Goal: Information Seeking & Learning: Learn about a topic

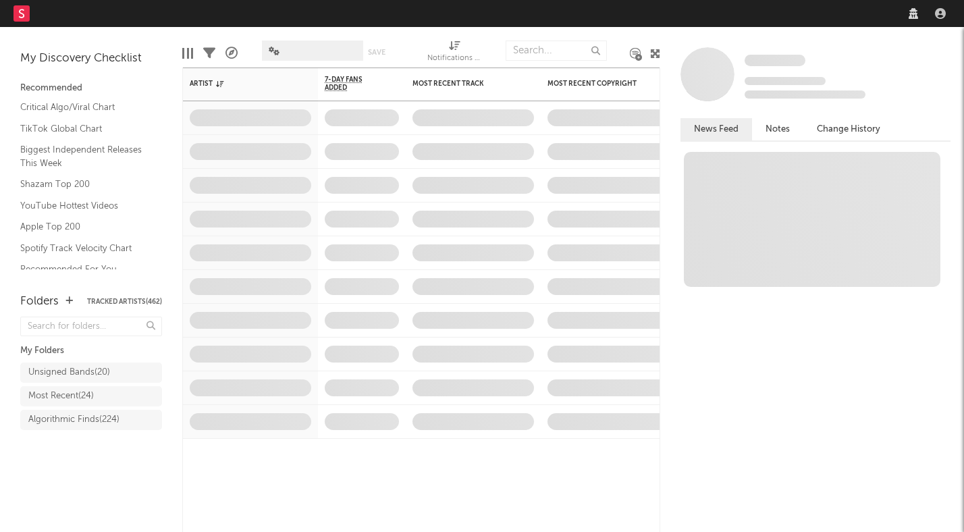
select select "recorded_music"
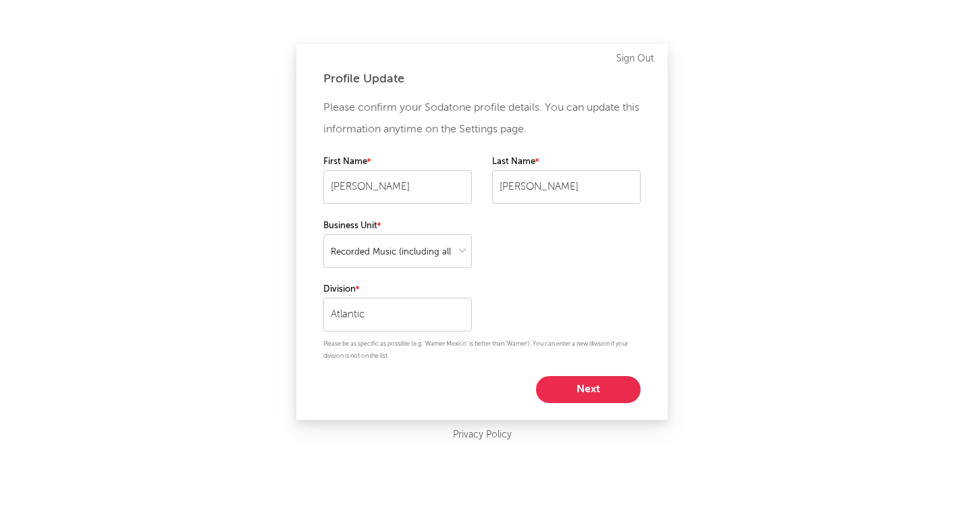
click at [569, 390] on button "Next" at bounding box center [588, 389] width 105 height 27
select select "director_vp"
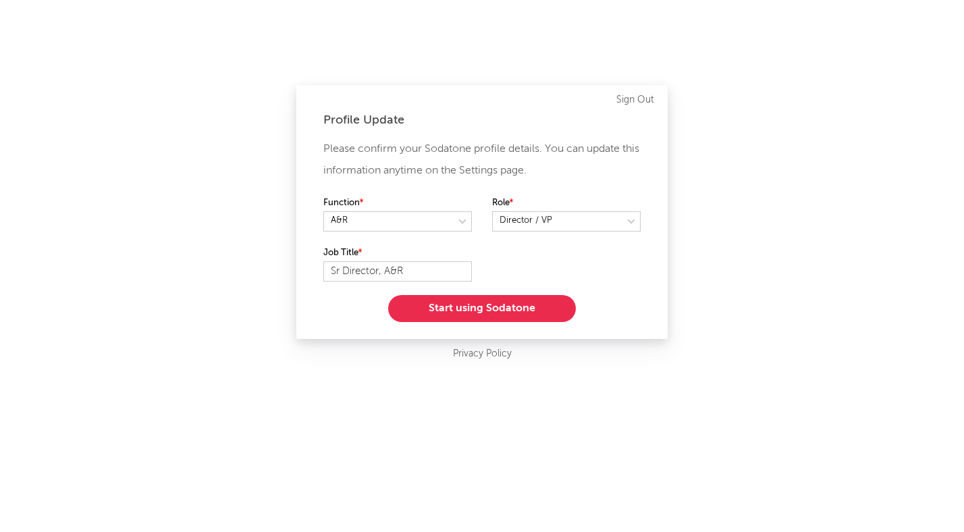
click at [480, 305] on button "Start using Sodatone" at bounding box center [482, 308] width 188 height 27
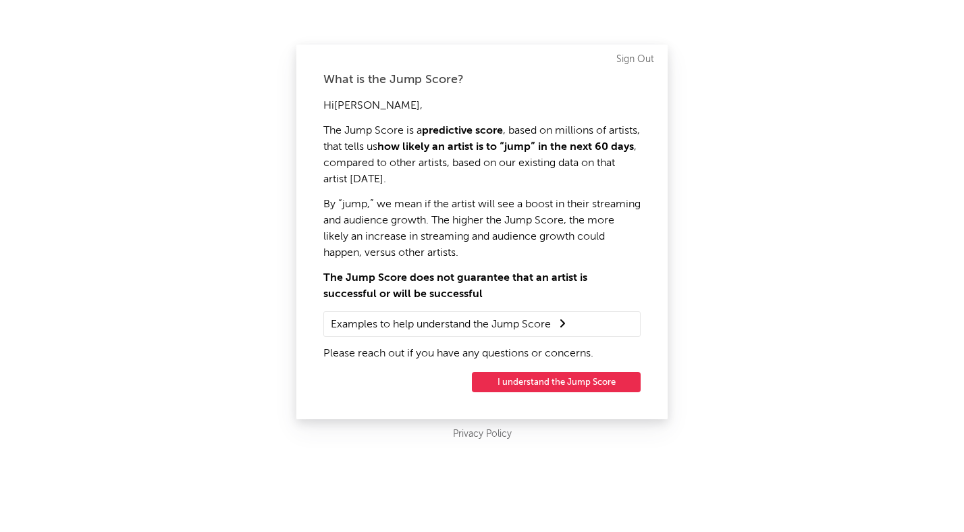
click at [547, 381] on button "I understand the Jump Score" at bounding box center [556, 382] width 169 height 20
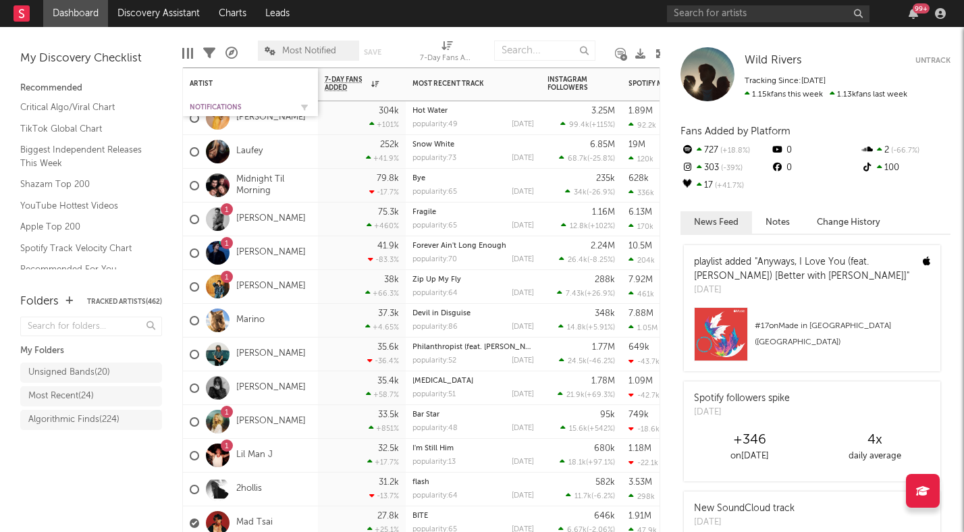
click at [216, 107] on div "Notifications" at bounding box center [240, 107] width 101 height 8
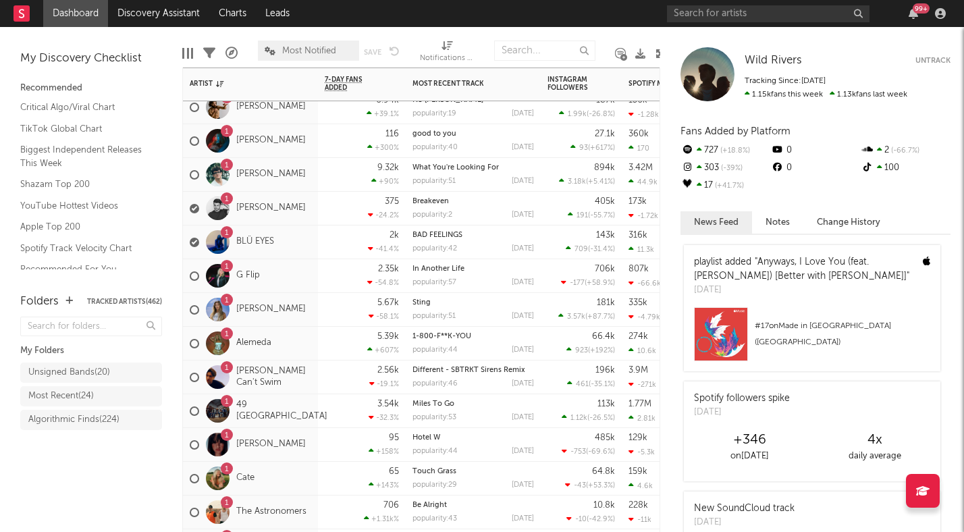
click at [302, 321] on div "1 Bellah Mae" at bounding box center [250, 310] width 135 height 34
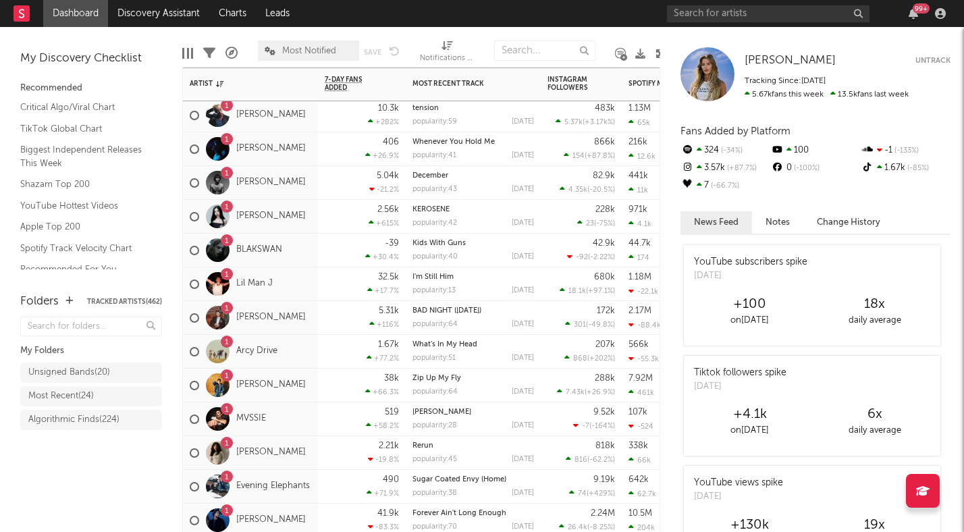
click at [304, 365] on div "1 Arcy Drive" at bounding box center [250, 352] width 135 height 34
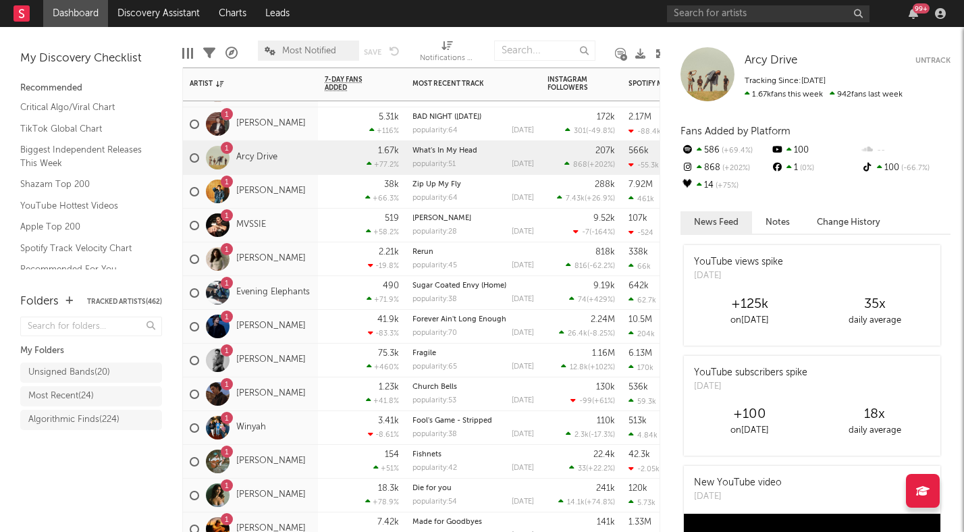
click at [302, 373] on div "1 Cameron Whitcomb" at bounding box center [248, 360] width 116 height 39
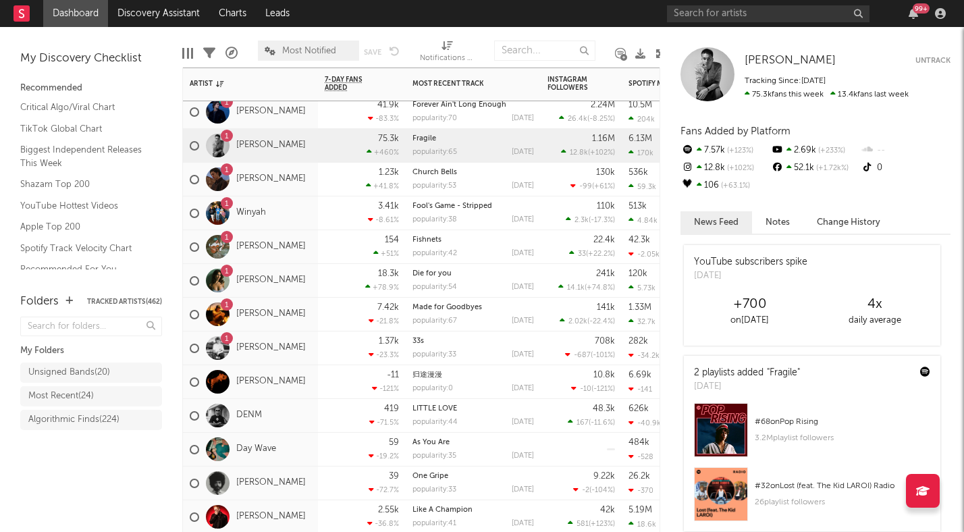
click at [302, 360] on div "1 Jonas Conner" at bounding box center [250, 348] width 135 height 34
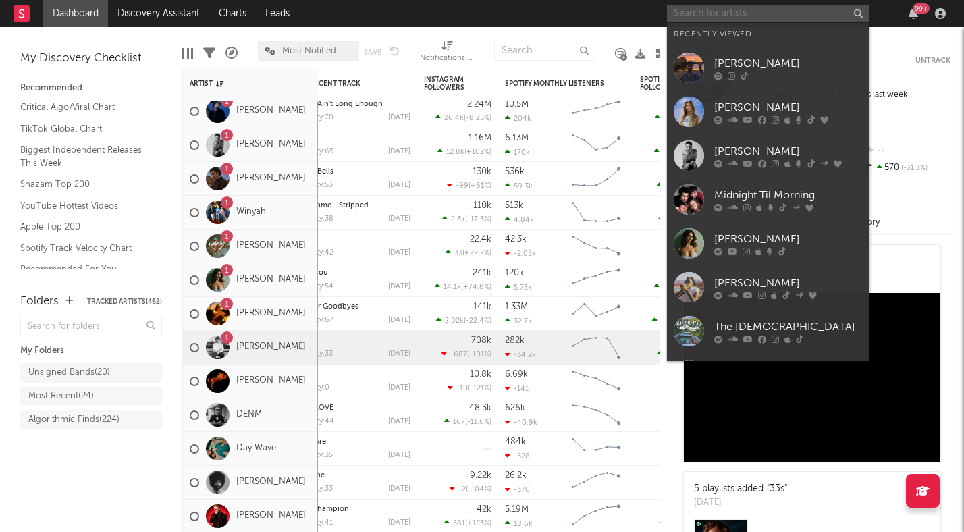
click at [723, 16] on input "text" at bounding box center [768, 13] width 203 height 17
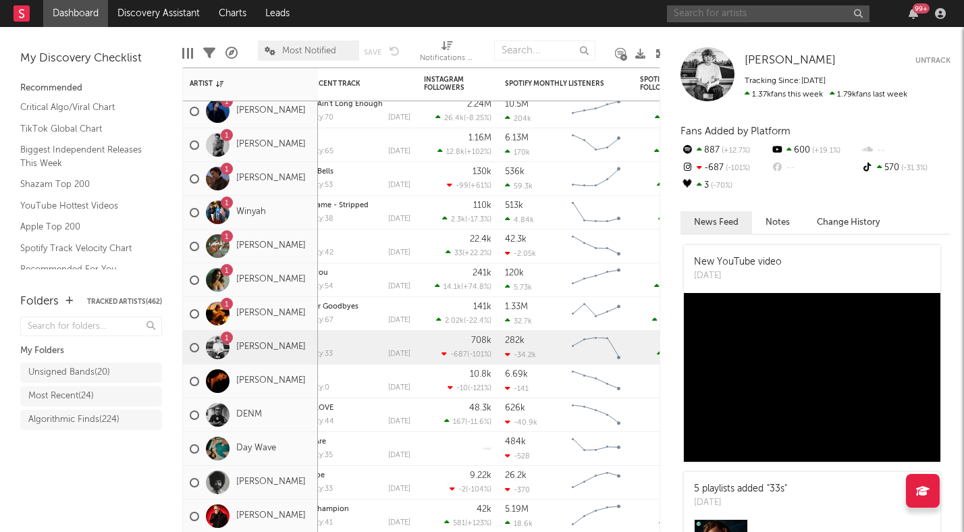
click at [315, 47] on span "Most Notified" at bounding box center [309, 51] width 54 height 9
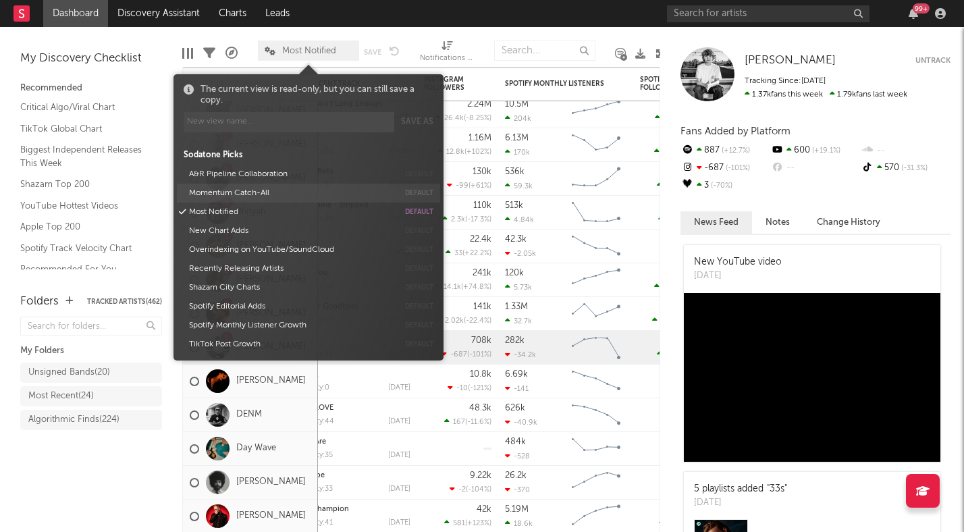
click at [266, 193] on button "Momentum Catch-All" at bounding box center [291, 193] width 214 height 19
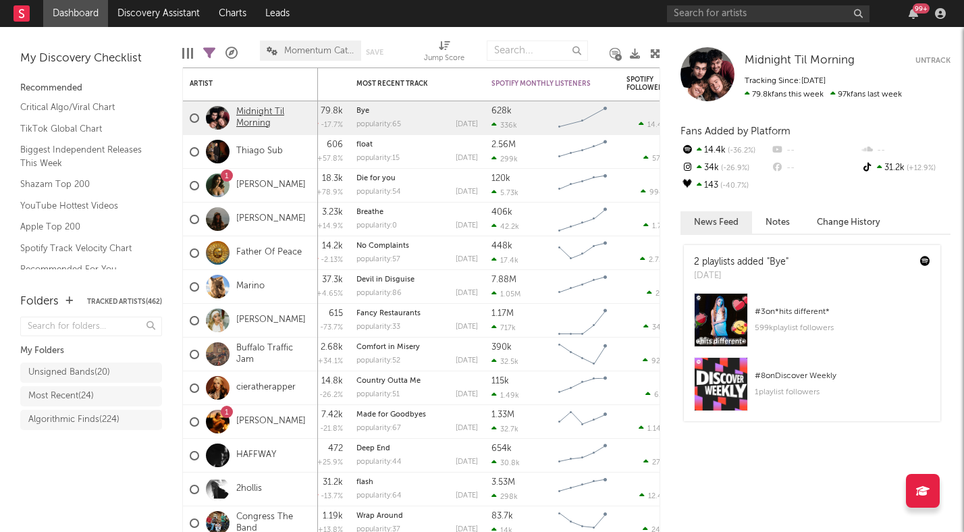
click at [269, 117] on link "Midnight Til Morning" at bounding box center [273, 118] width 75 height 23
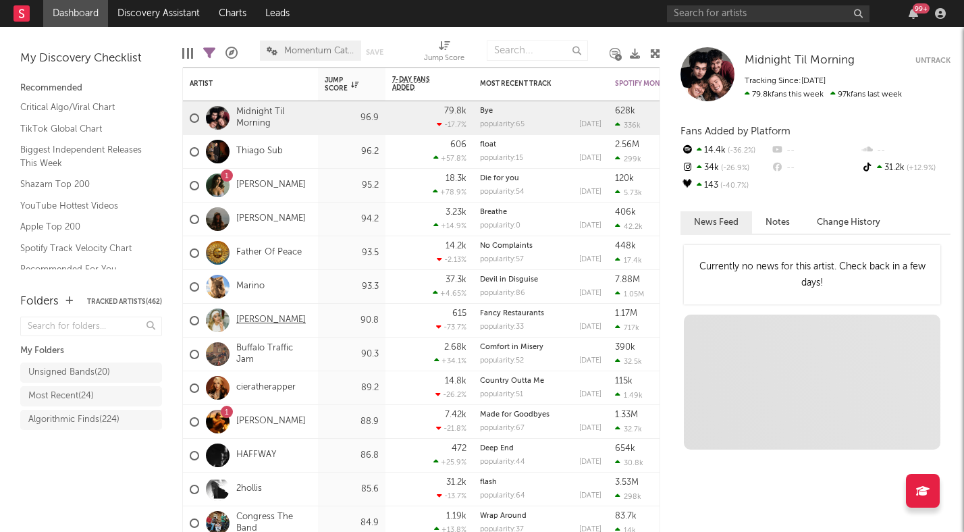
click at [272, 319] on link "Libby Whitehouse" at bounding box center [271, 320] width 70 height 11
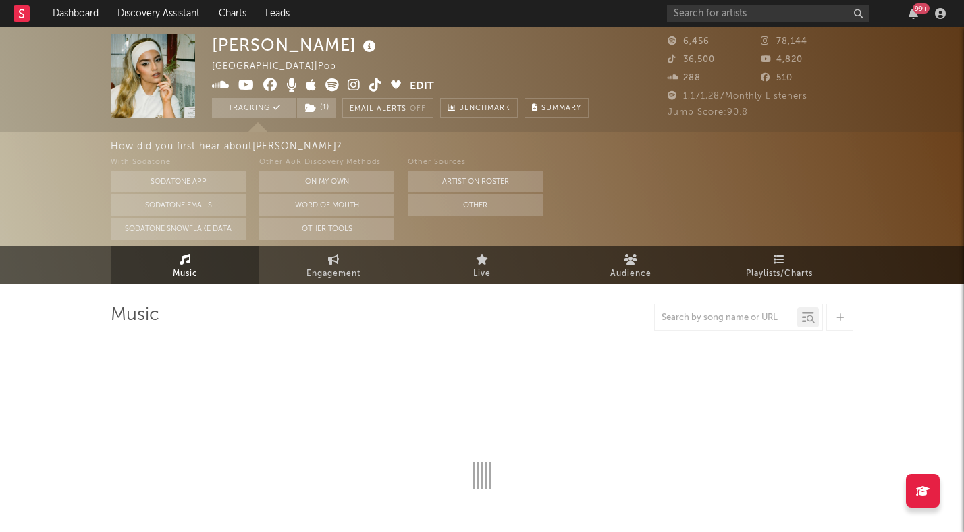
select select "6m"
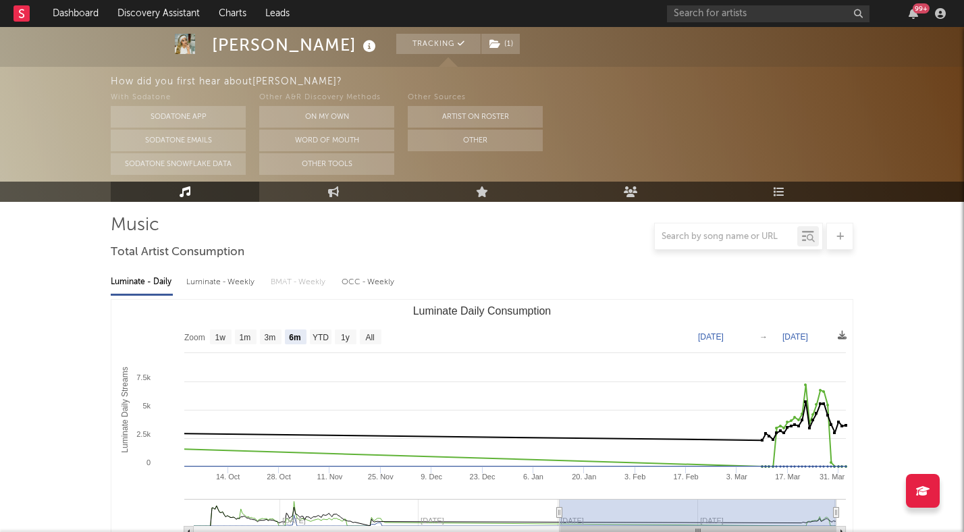
scroll to position [147, 0]
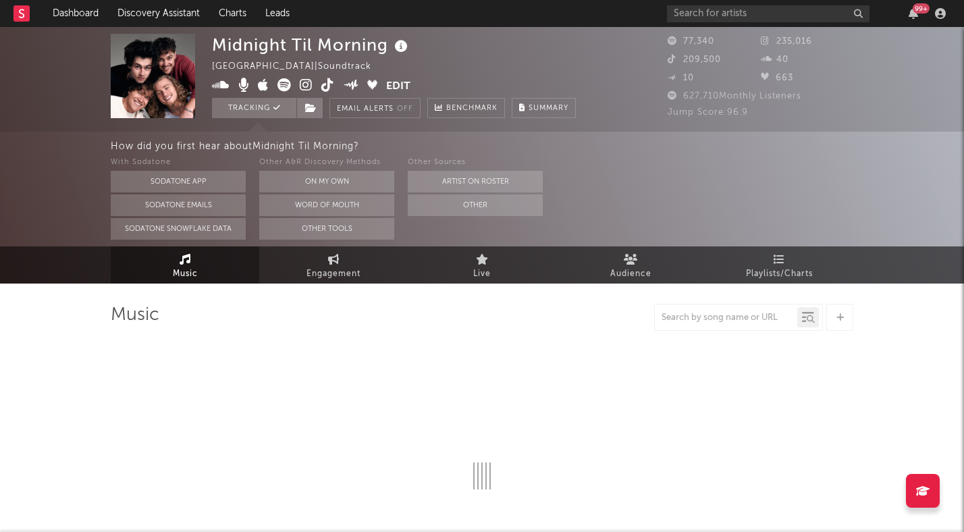
select select "1w"
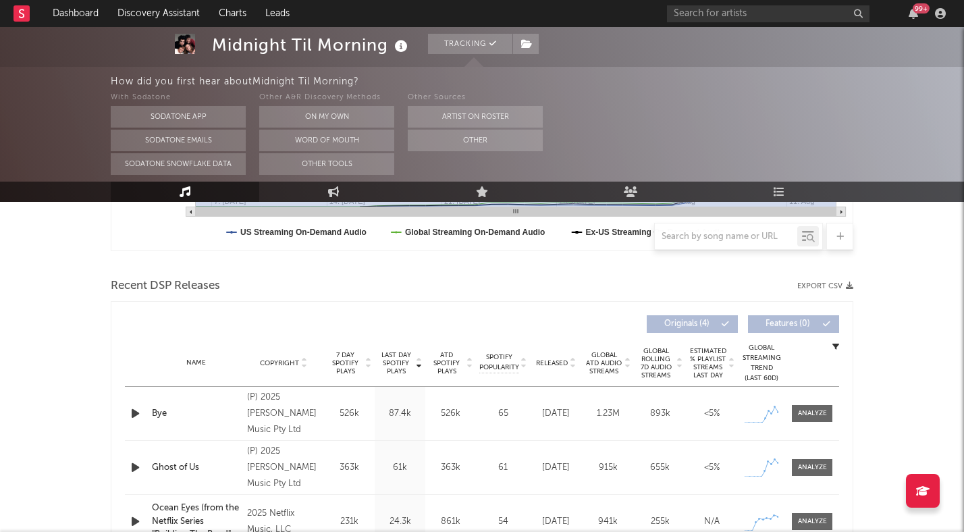
scroll to position [432, 0]
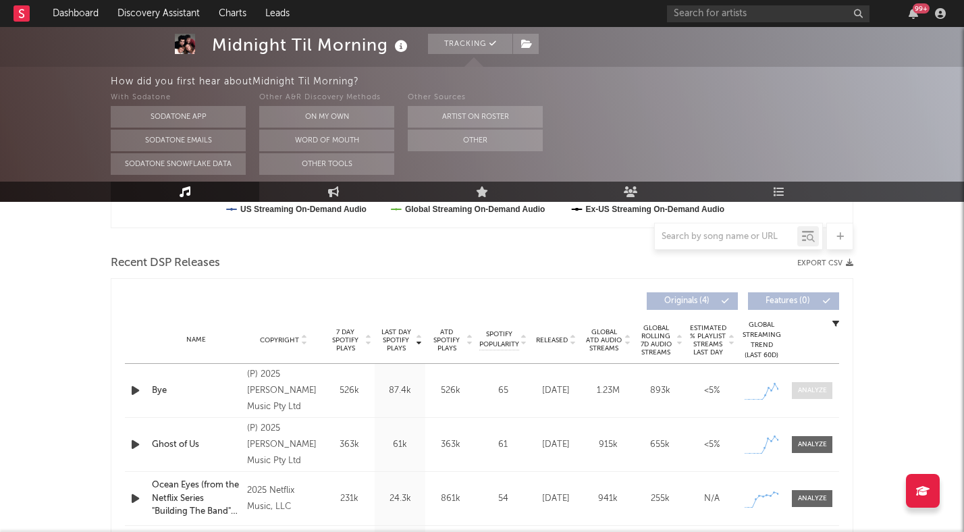
click at [800, 390] on div at bounding box center [812, 390] width 29 height 10
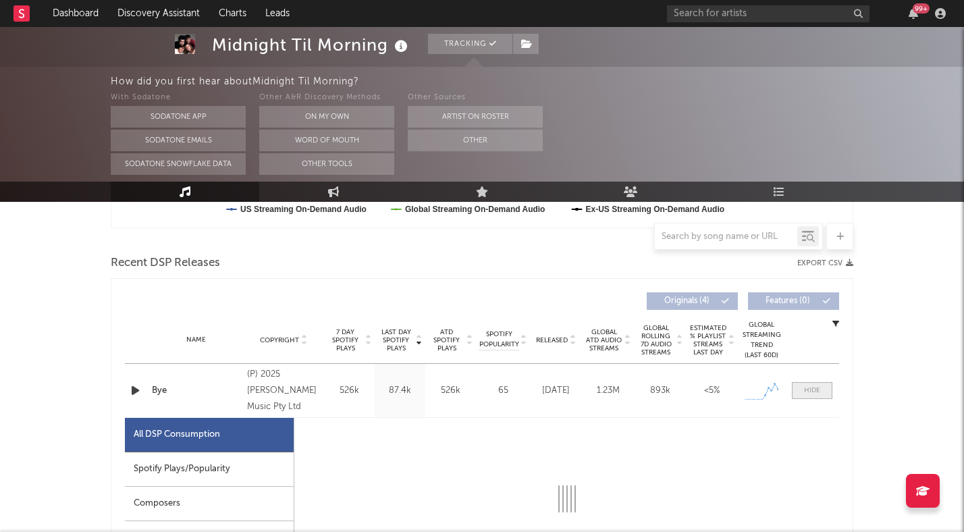
select select "1w"
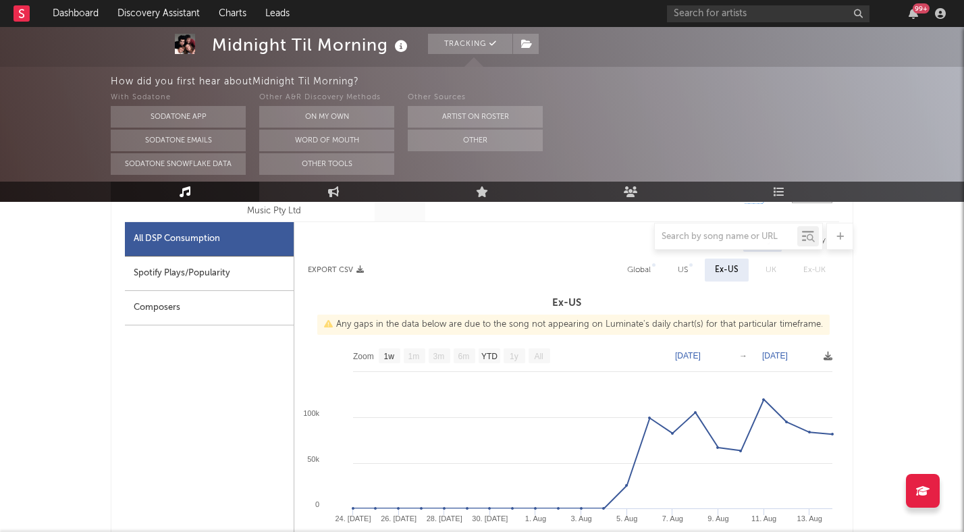
scroll to position [631, 0]
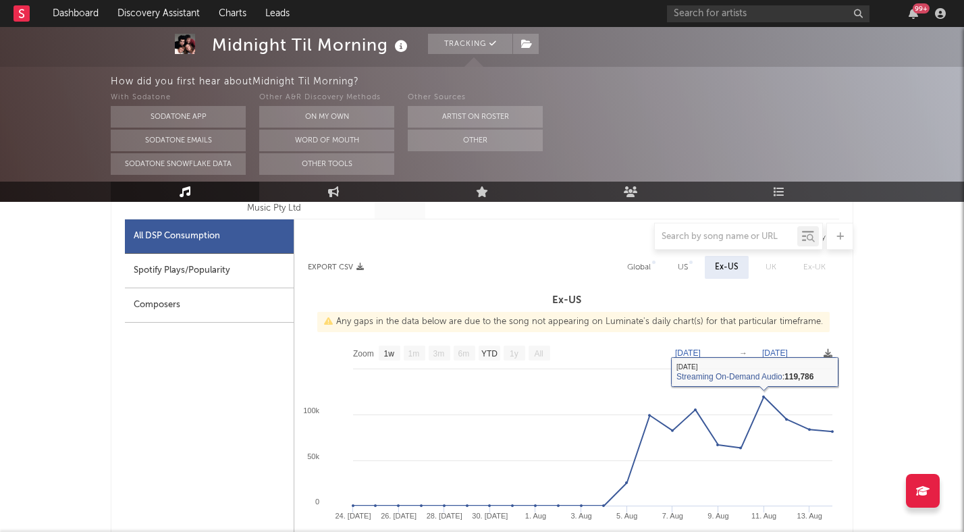
click at [211, 267] on div "Spotify Plays/Popularity" at bounding box center [209, 271] width 169 height 34
select select "1w"
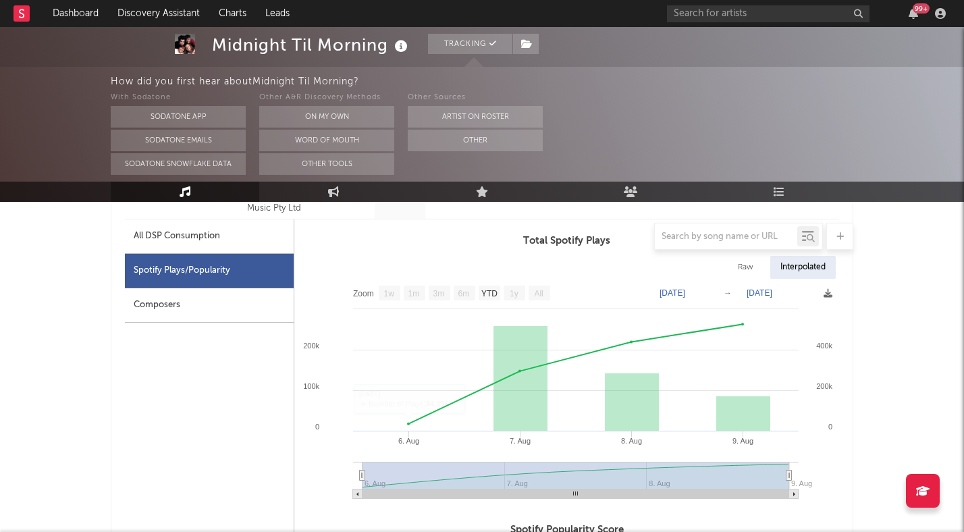
click at [201, 238] on div at bounding box center [482, 236] width 743 height 27
click at [182, 238] on div at bounding box center [482, 236] width 743 height 27
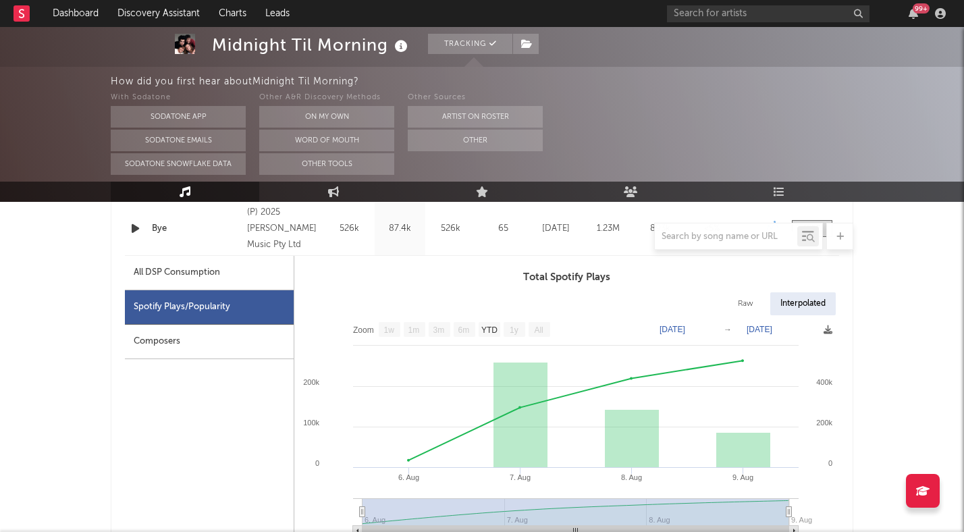
scroll to position [585, 0]
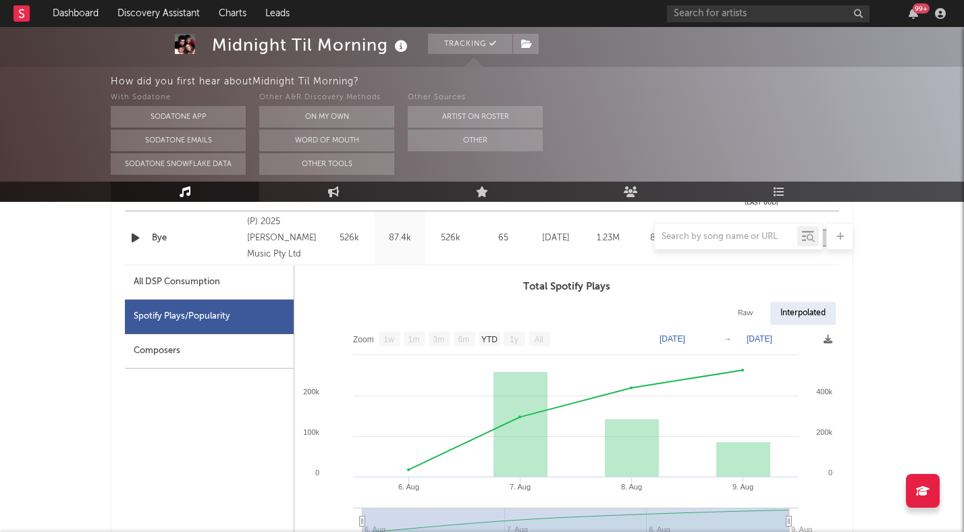
click at [175, 288] on div "All DSP Consumption" at bounding box center [177, 282] width 86 height 16
select select "1w"
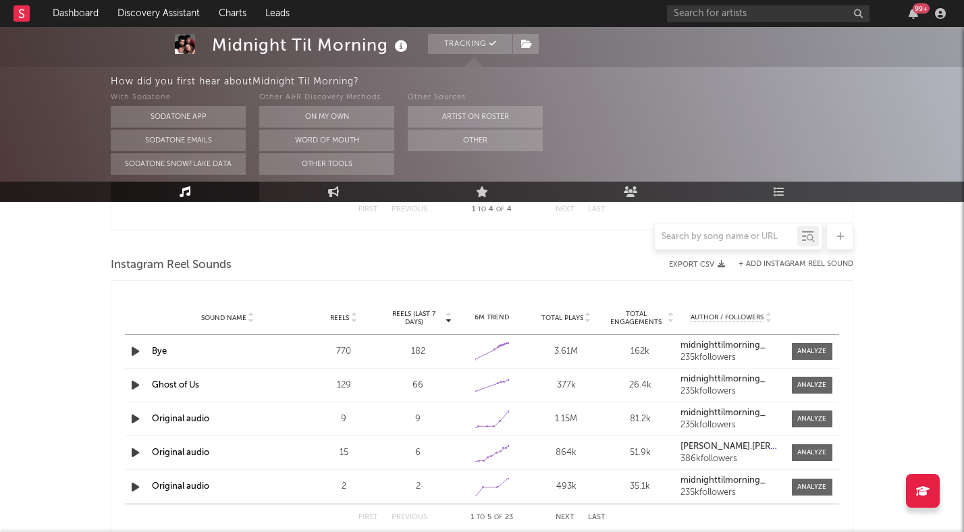
scroll to position [1754, 0]
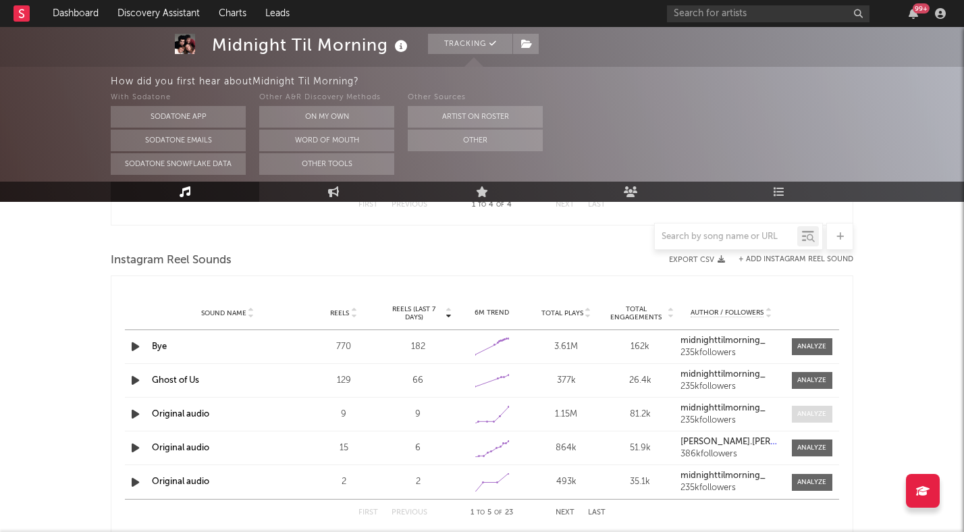
click at [815, 414] on div at bounding box center [811, 414] width 29 height 10
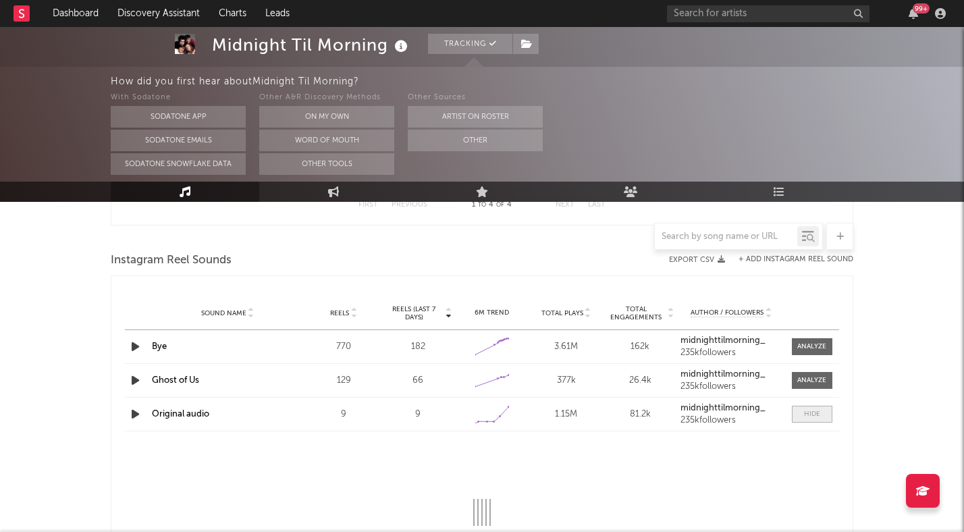
select select "1w"
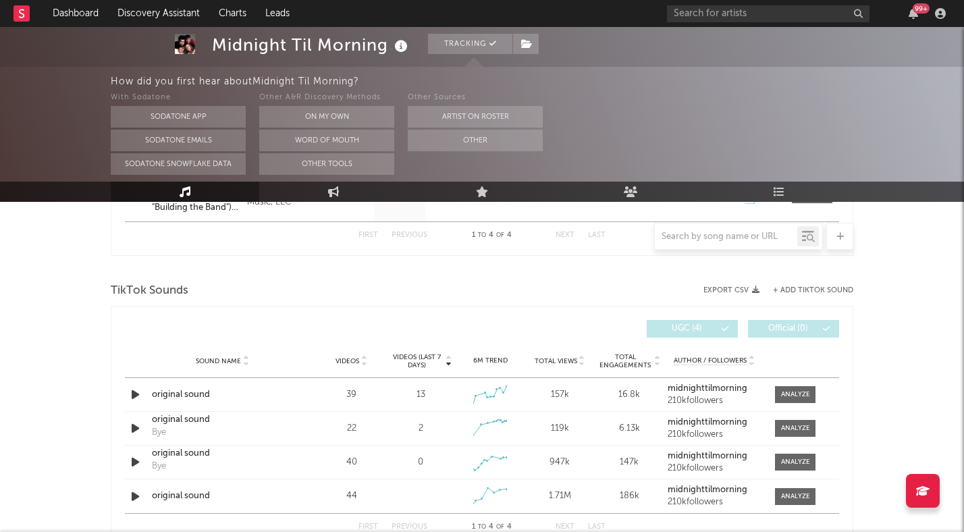
scroll to position [1459, 0]
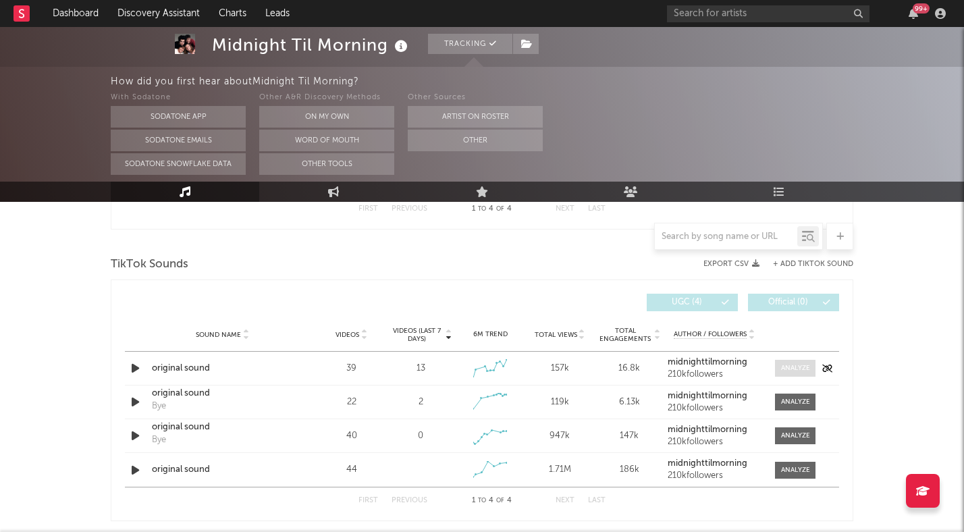
click at [793, 371] on div at bounding box center [795, 368] width 29 height 10
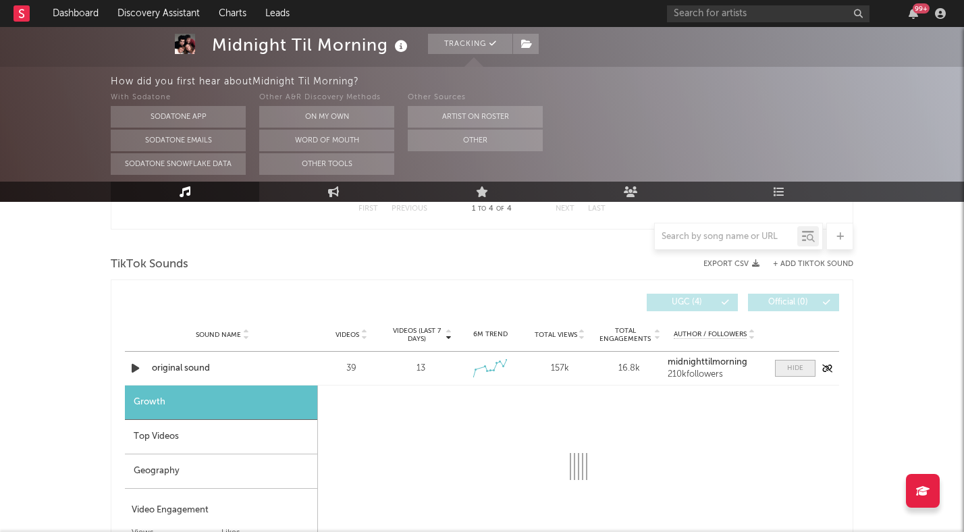
select select "1w"
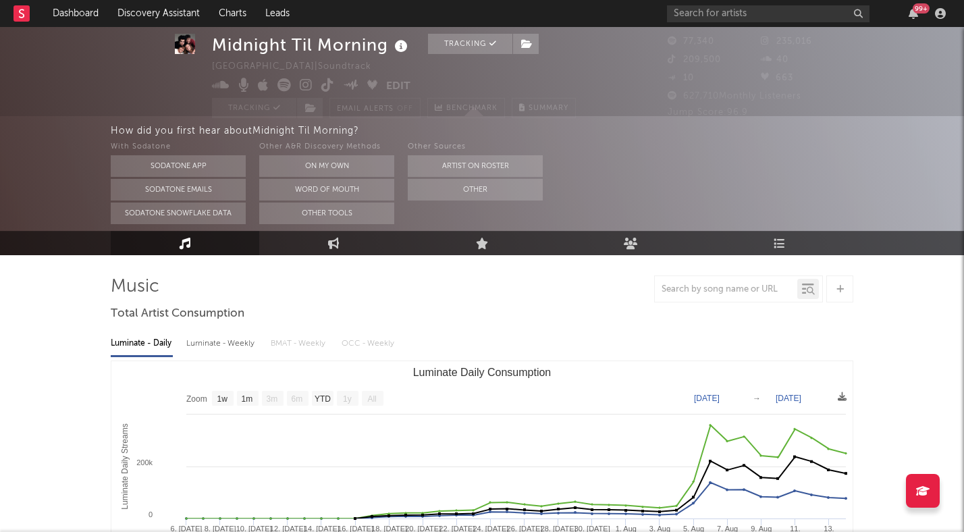
scroll to position [0, 0]
